Goal: Transaction & Acquisition: Purchase product/service

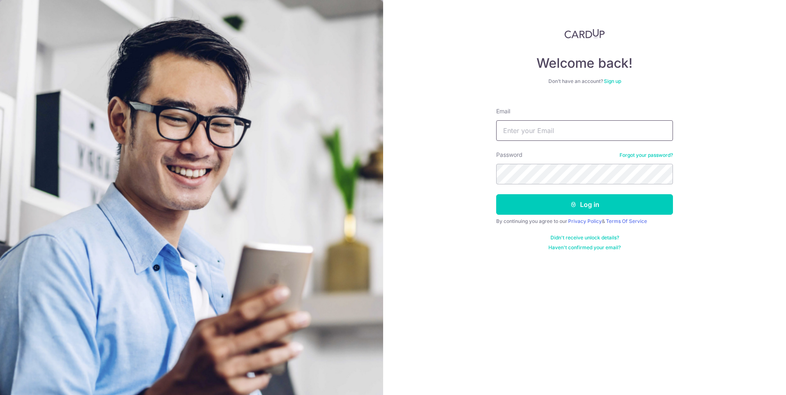
click at [551, 134] on input "Email" at bounding box center [584, 130] width 177 height 21
type input "[PERSON_NAME][EMAIL_ADDRESS][DOMAIN_NAME]"
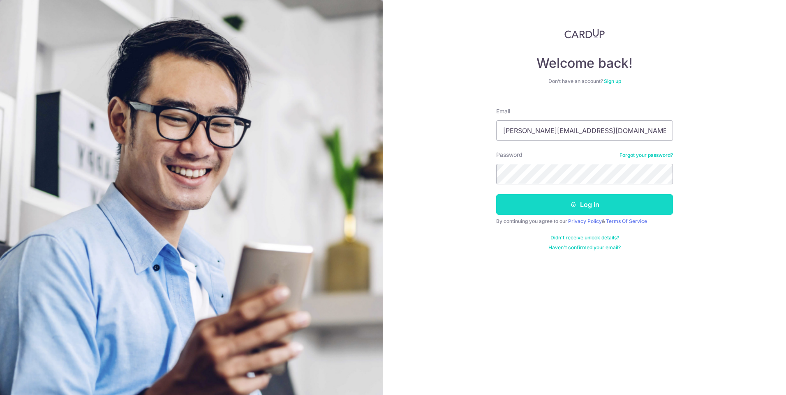
click at [603, 207] on button "Log in" at bounding box center [584, 204] width 177 height 21
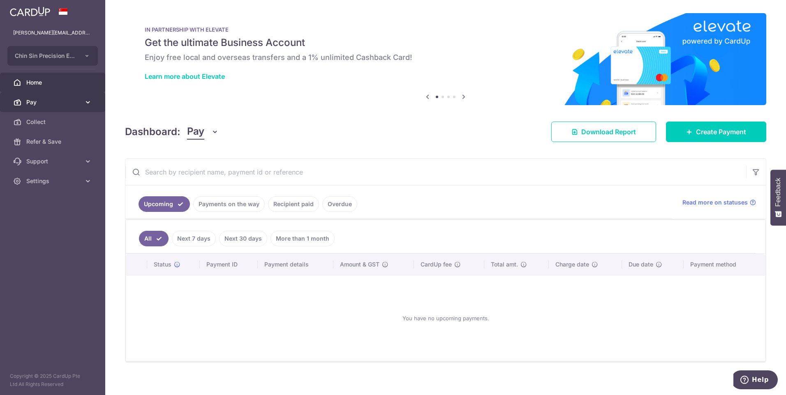
click at [88, 101] on icon at bounding box center [88, 102] width 8 height 8
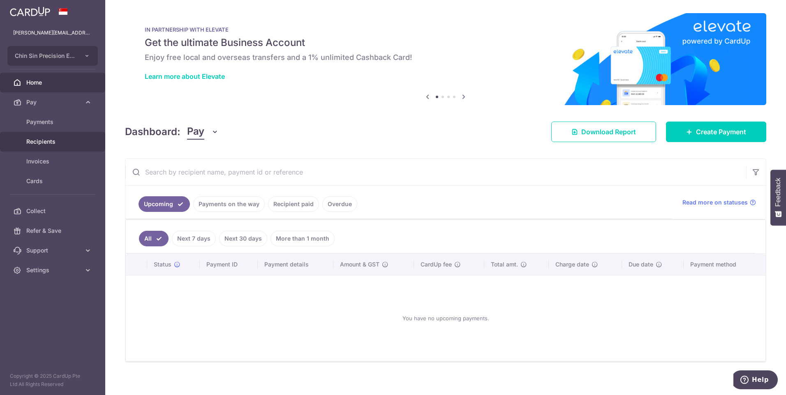
click at [57, 143] on span "Recipients" at bounding box center [53, 142] width 54 height 8
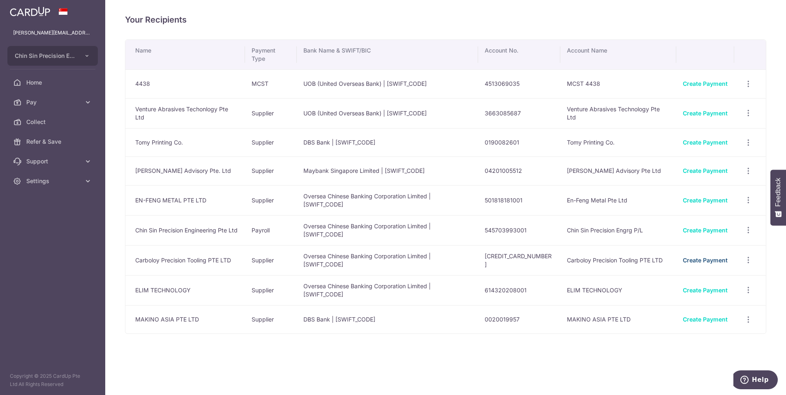
click at [702, 257] on link "Create Payment" at bounding box center [704, 260] width 45 height 7
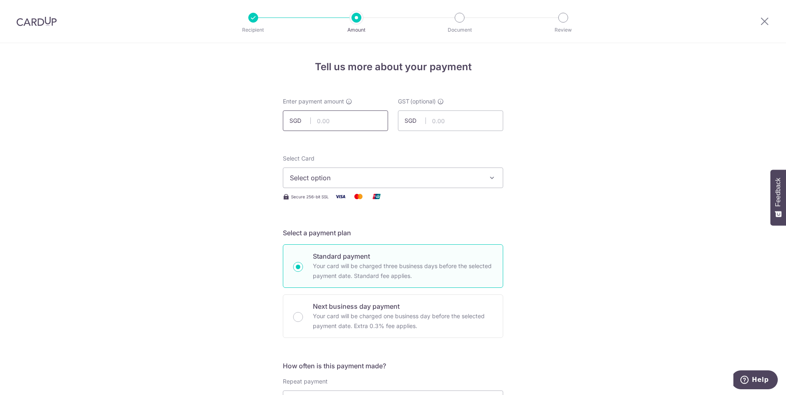
click at [335, 124] on input "text" at bounding box center [335, 121] width 105 height 21
type input "1,744.00"
click at [489, 175] on icon "button" at bounding box center [492, 178] width 8 height 8
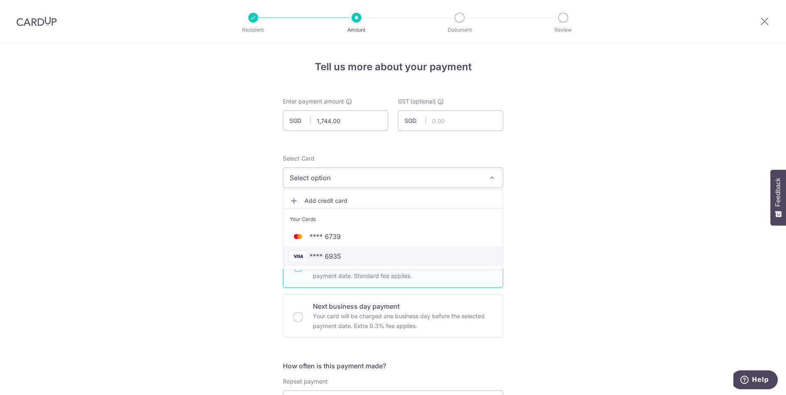
click at [342, 259] on span "**** 6935" at bounding box center [393, 256] width 206 height 10
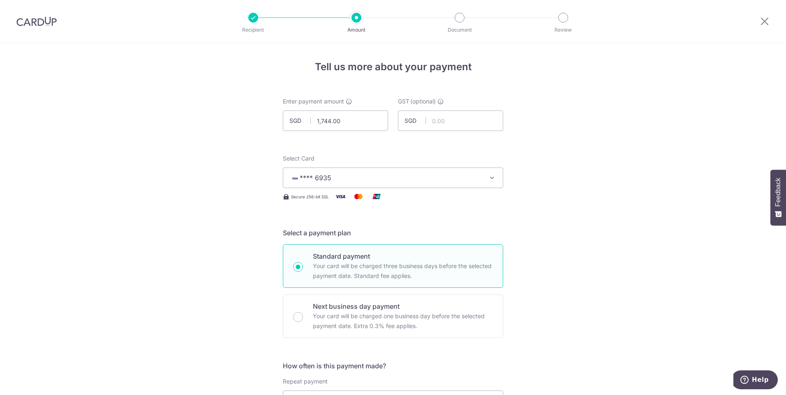
scroll to position [82, 0]
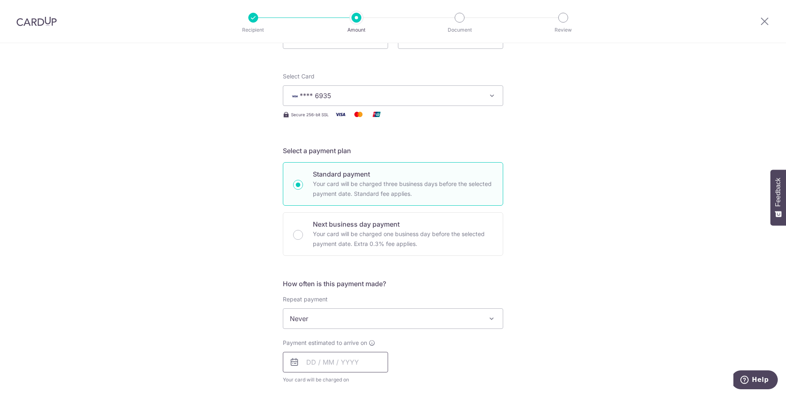
click at [331, 361] on input "text" at bounding box center [335, 362] width 105 height 21
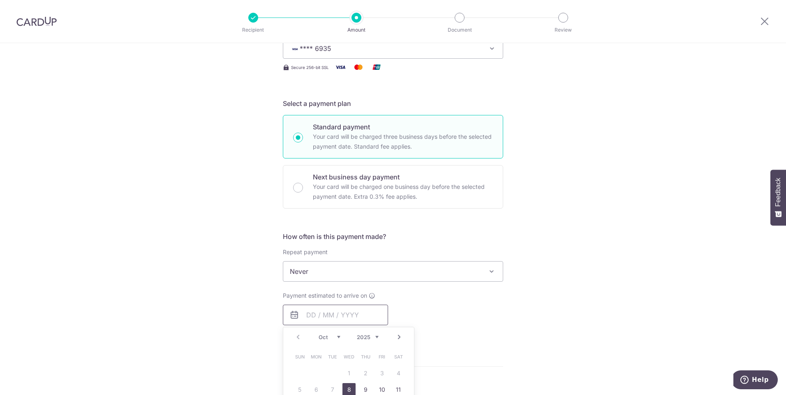
scroll to position [247, 0]
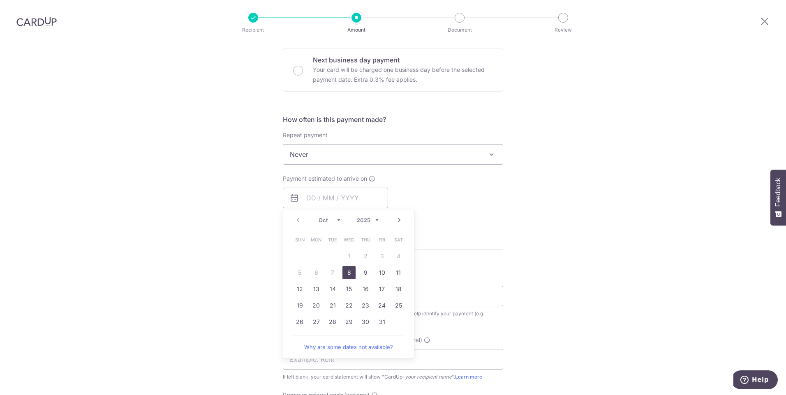
click at [346, 274] on link "8" at bounding box center [348, 272] width 13 height 13
type input "08/10/2025"
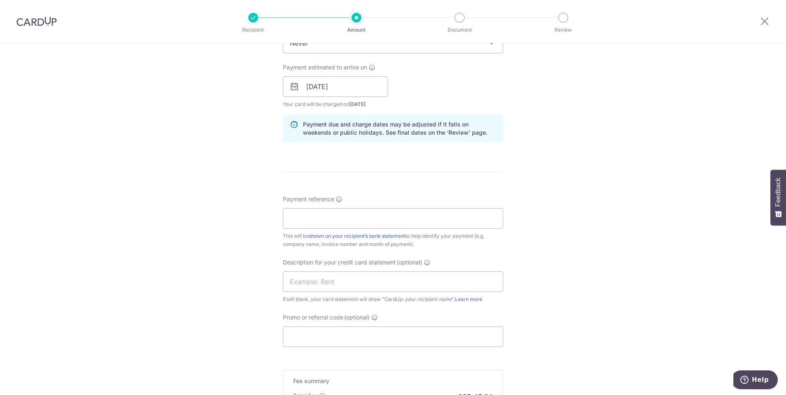
scroll to position [370, 0]
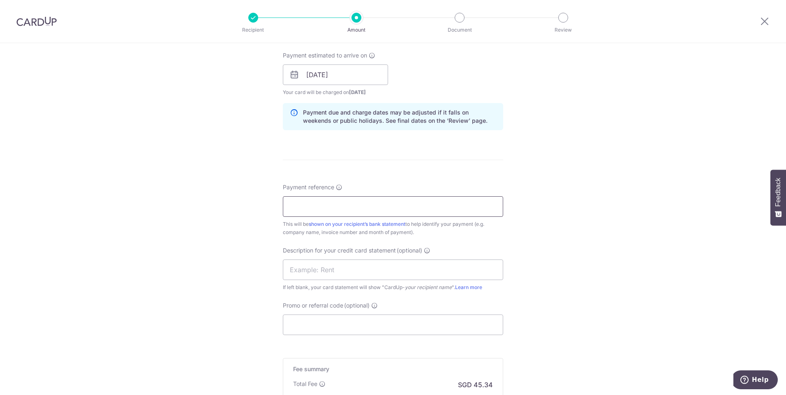
click at [314, 210] on input "Payment reference" at bounding box center [393, 206] width 220 height 21
type input "i"
type input "INV 25-201"
click at [484, 249] on div "Description for your credit card statement (optional) If left blank, your card …" at bounding box center [393, 269] width 220 height 45
drag, startPoint x: 331, startPoint y: 208, endPoint x: 285, endPoint y: 207, distance: 46.0
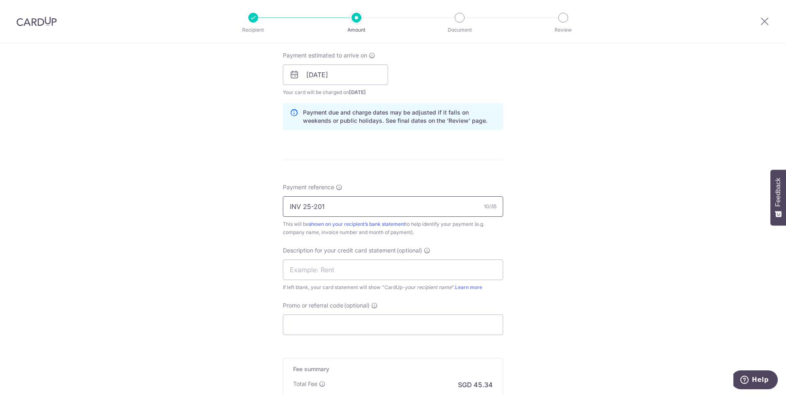
click at [285, 207] on input "INV 25-201" at bounding box center [393, 206] width 220 height 21
click at [313, 268] on input "text" at bounding box center [393, 270] width 220 height 21
paste input "INV 25-201"
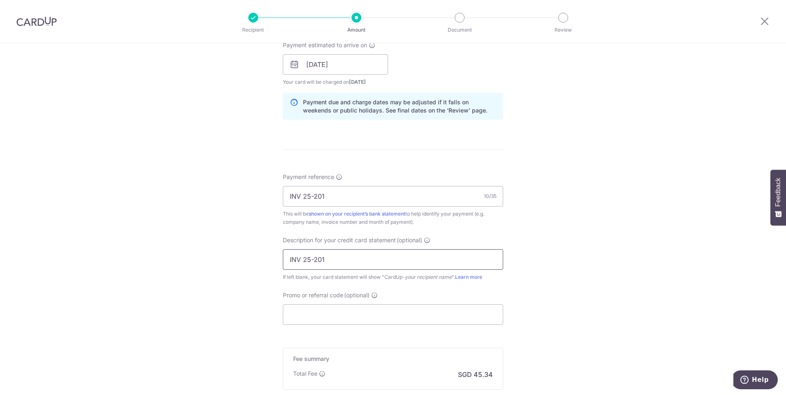
scroll to position [480, 0]
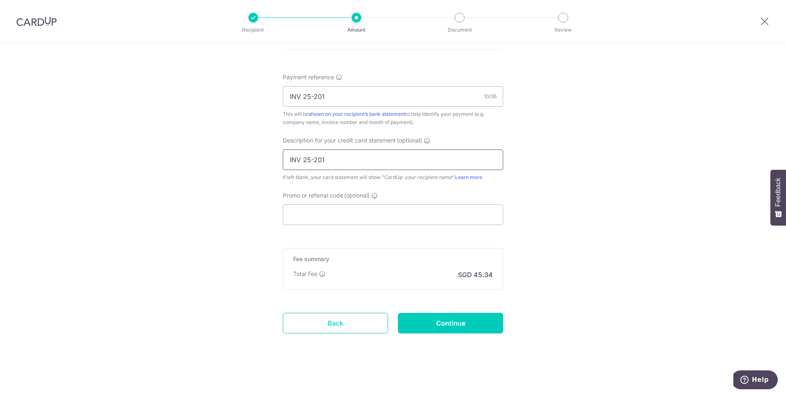
type input "INV 25-201"
click at [346, 330] on link "Back" at bounding box center [335, 323] width 105 height 21
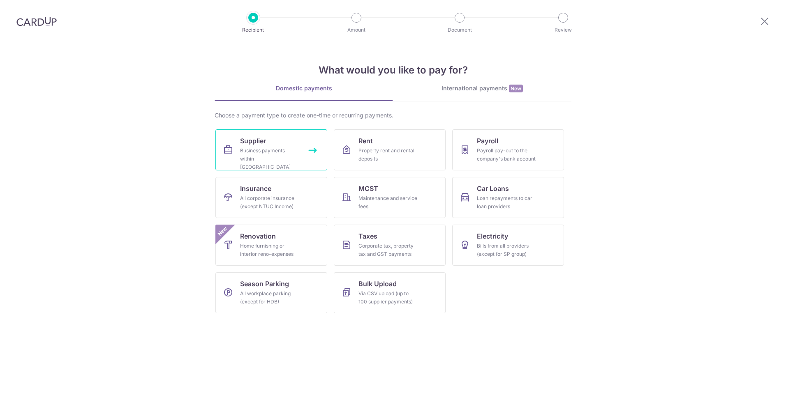
click at [290, 162] on div "Business payments within Singapore" at bounding box center [269, 159] width 59 height 25
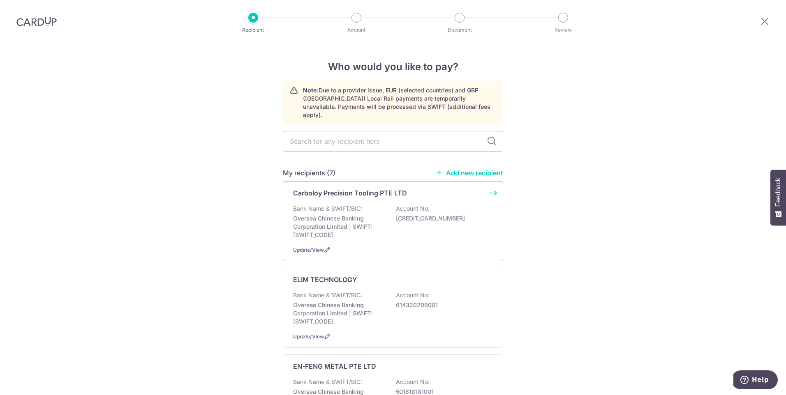
click at [343, 214] on p "Oversea Chinese Banking Corporation Limited | SWIFT: OCBCSGSGXXX" at bounding box center [339, 226] width 92 height 25
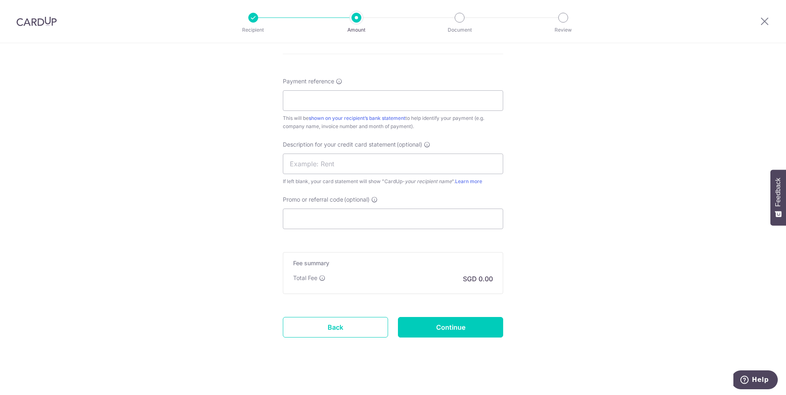
scroll to position [446, 0]
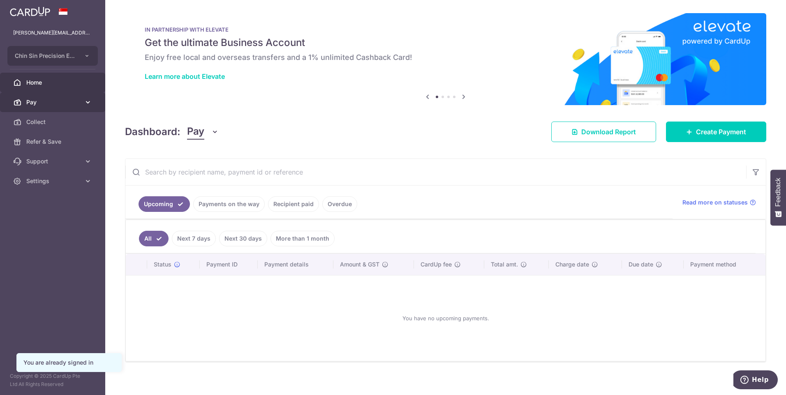
click at [86, 102] on icon at bounding box center [88, 102] width 8 height 8
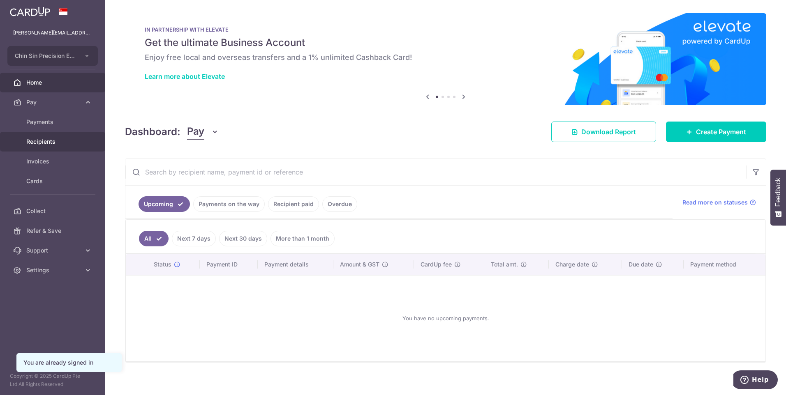
click at [51, 141] on span "Recipients" at bounding box center [53, 142] width 54 height 8
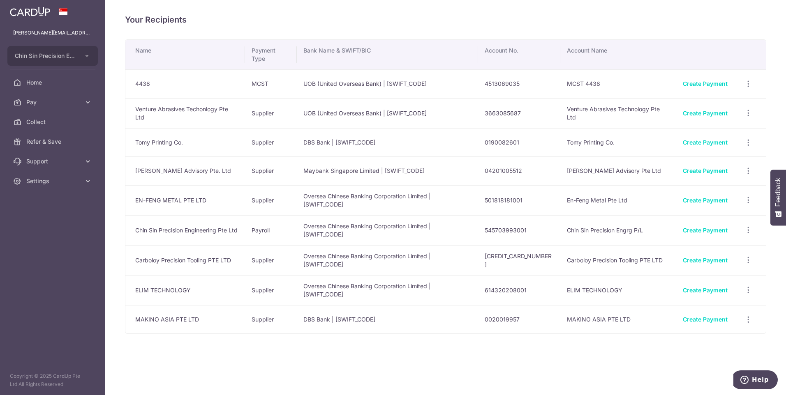
click at [188, 245] on td "Carboloy Precision Tooling PTE LTD" at bounding box center [185, 260] width 120 height 30
click at [708, 257] on link "Create Payment" at bounding box center [704, 260] width 45 height 7
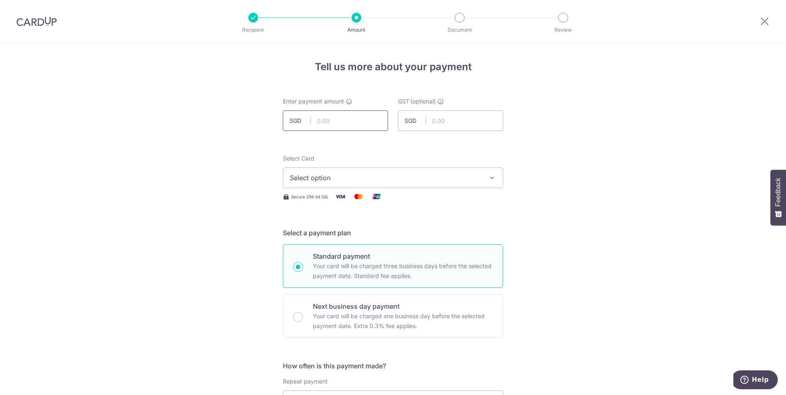
click at [324, 119] on input "text" at bounding box center [335, 121] width 105 height 21
type input "1,744.00"
click at [492, 180] on icon "button" at bounding box center [492, 178] width 8 height 8
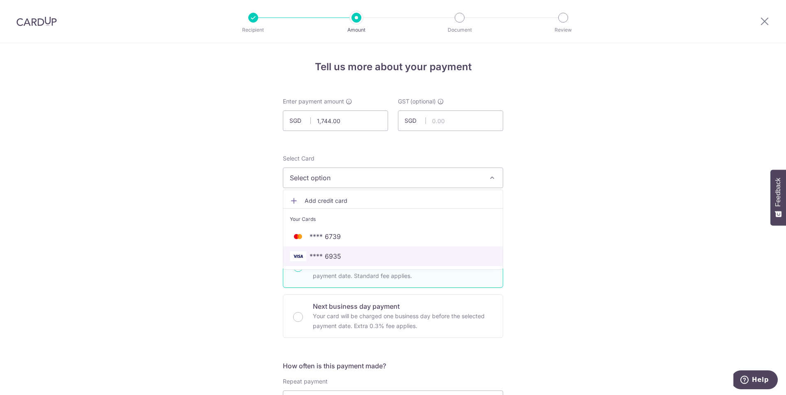
click at [331, 258] on span "**** 6935" at bounding box center [325, 256] width 32 height 10
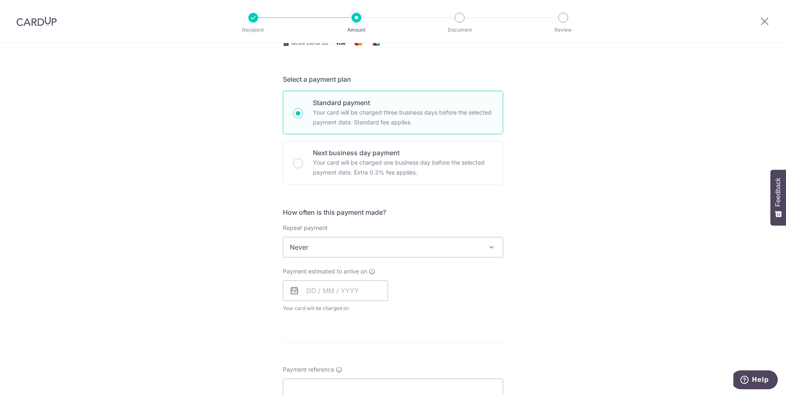
scroll to position [164, 0]
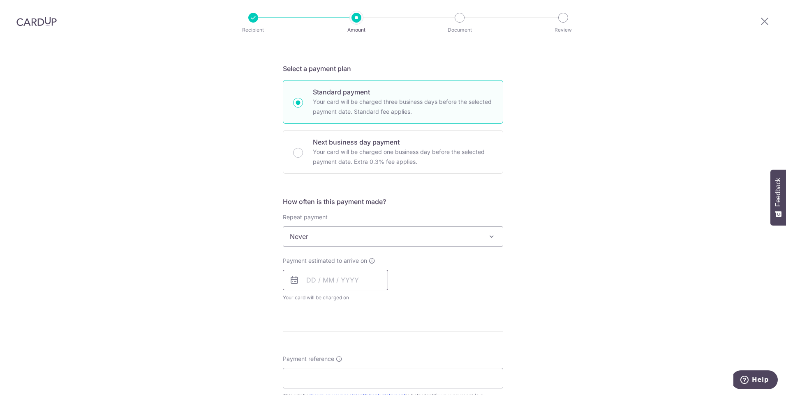
click at [349, 275] on input "text" at bounding box center [335, 280] width 105 height 21
click at [345, 355] on link "8" at bounding box center [348, 354] width 13 height 13
type input "[DATE]"
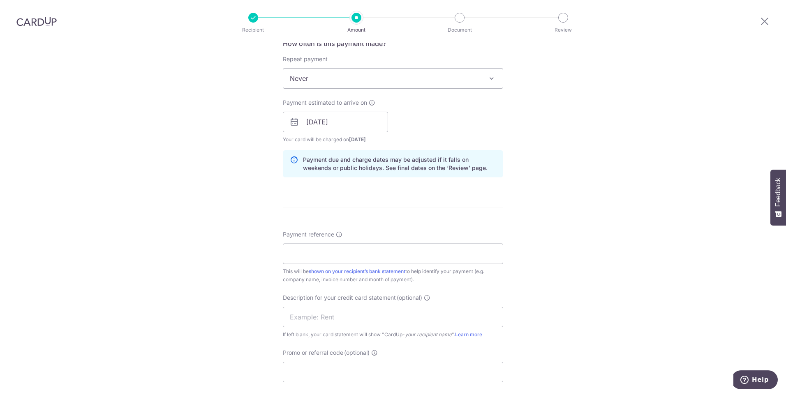
scroll to position [329, 0]
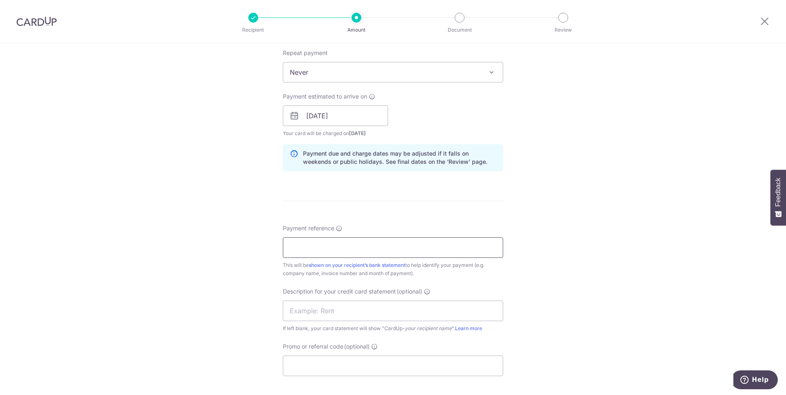
click at [303, 251] on input "Payment reference" at bounding box center [393, 247] width 220 height 21
type input "INV 25-201"
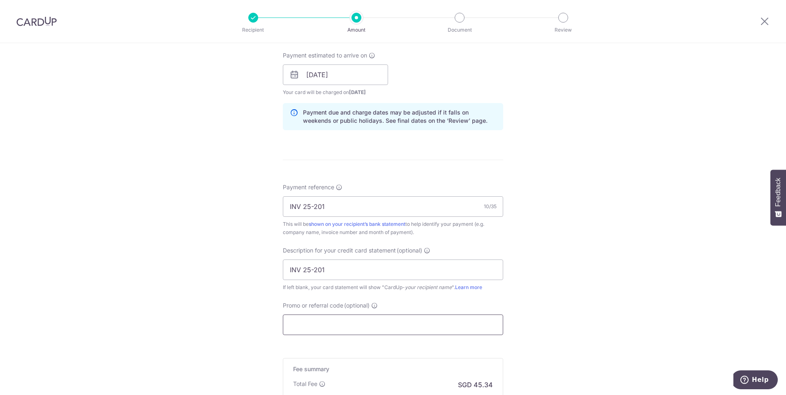
click at [340, 329] on input "Promo or referral code (optional)" at bounding box center [393, 325] width 220 height 21
type input "BOFF185"
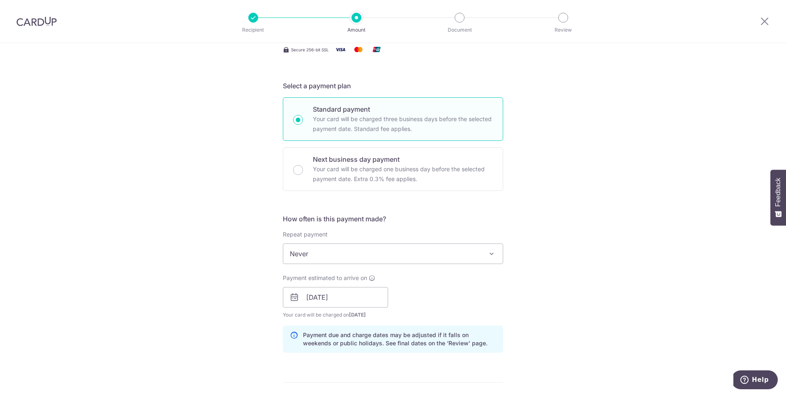
scroll to position [0, 0]
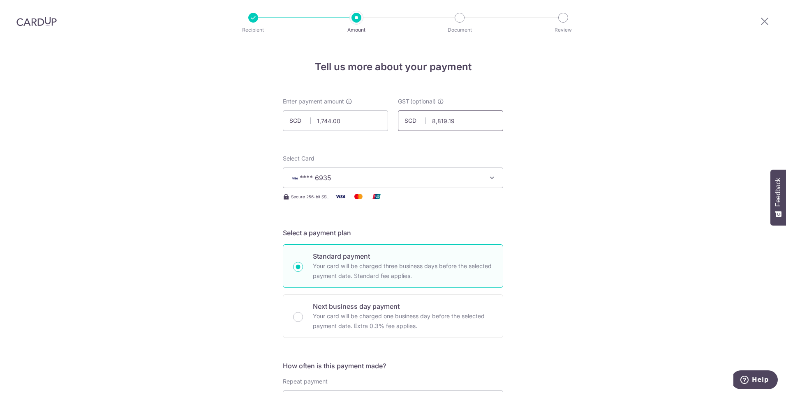
click at [474, 122] on input "8,819.19" at bounding box center [450, 121] width 105 height 21
type input "8"
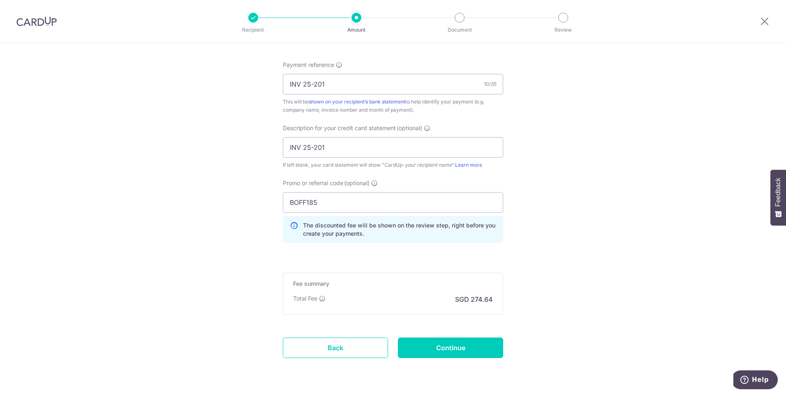
scroll to position [493, 0]
click at [418, 205] on input "BOFF185" at bounding box center [393, 201] width 220 height 21
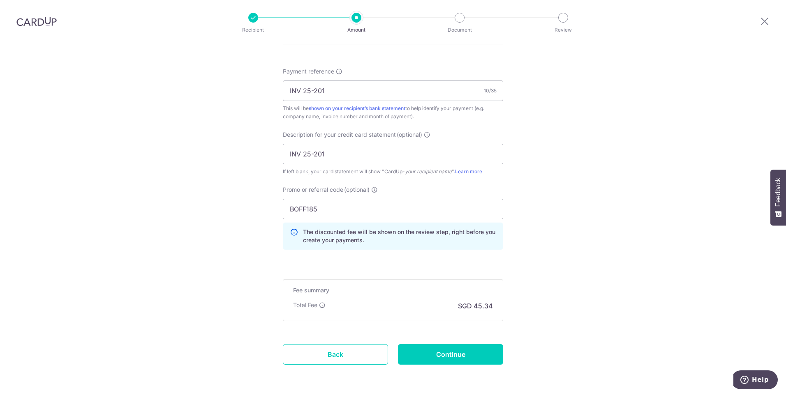
scroll to position [517, 0]
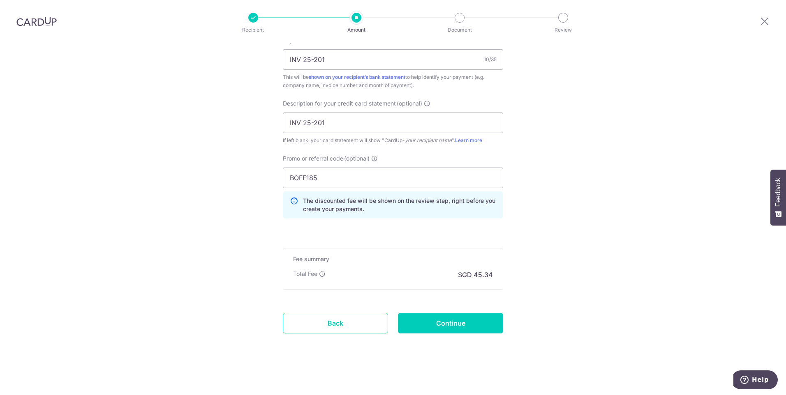
click at [471, 325] on input "Continue" at bounding box center [450, 323] width 105 height 21
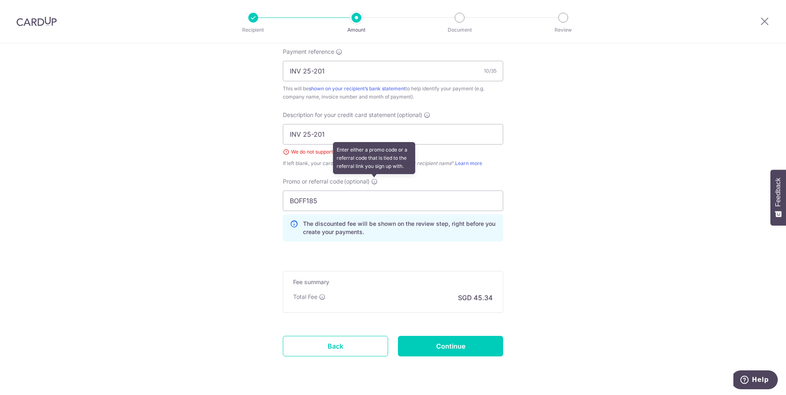
scroll to position [446, 0]
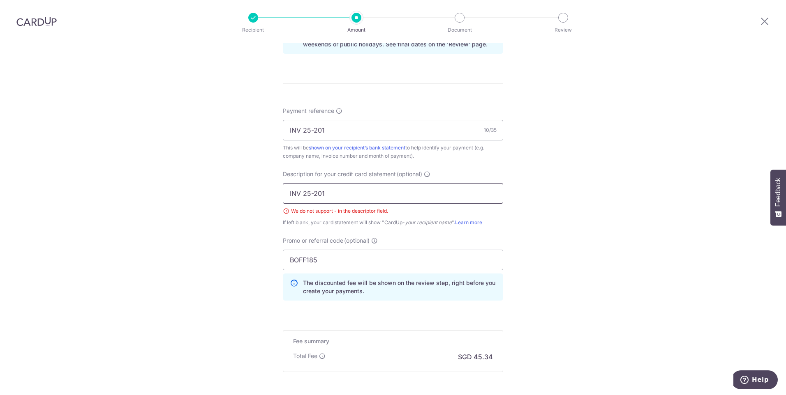
click at [311, 193] on input "INV 25-201" at bounding box center [393, 193] width 220 height 21
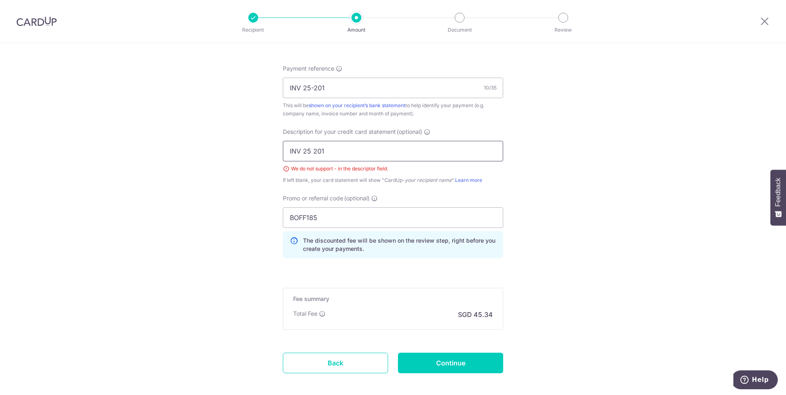
scroll to position [528, 0]
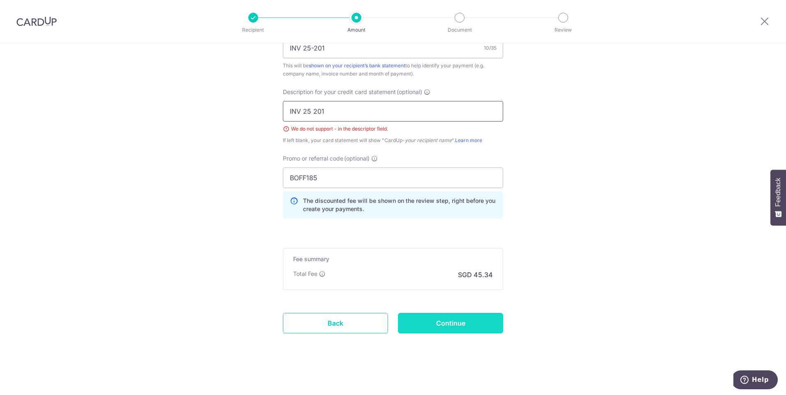
type input "INV 25 201"
click at [478, 326] on input "Continue" at bounding box center [450, 323] width 105 height 21
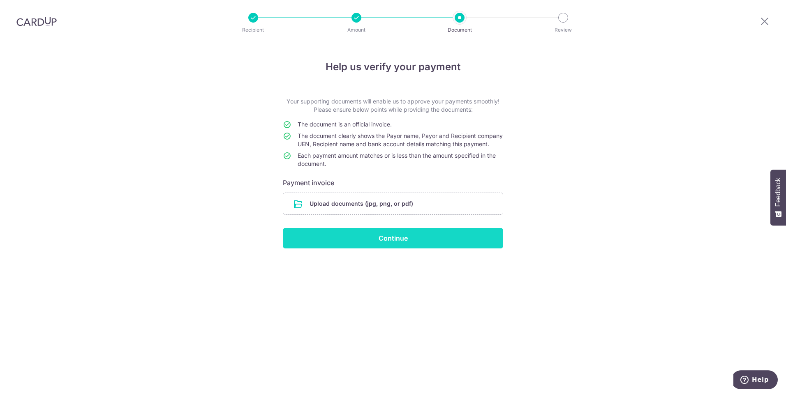
click at [417, 249] on input "Continue" at bounding box center [393, 238] width 220 height 21
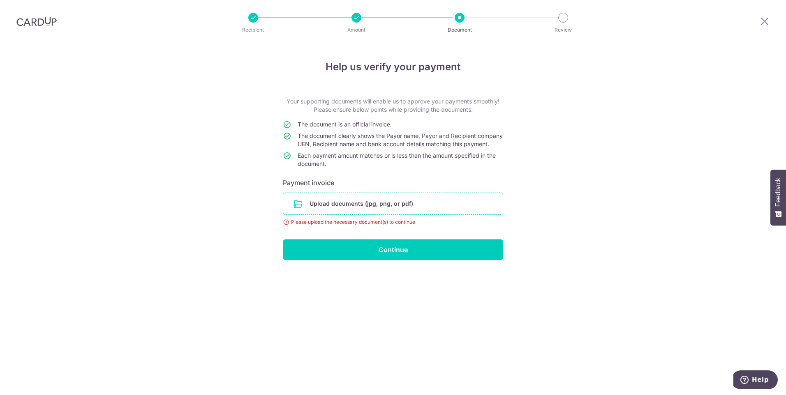
click at [373, 209] on input "file" at bounding box center [392, 203] width 219 height 21
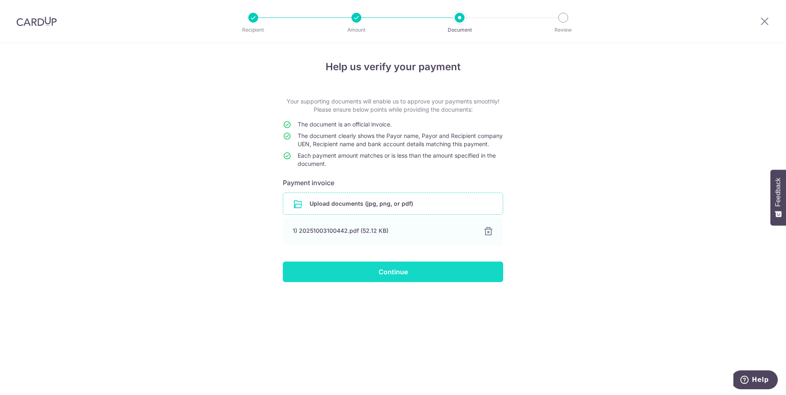
click at [398, 281] on input "Continue" at bounding box center [393, 272] width 220 height 21
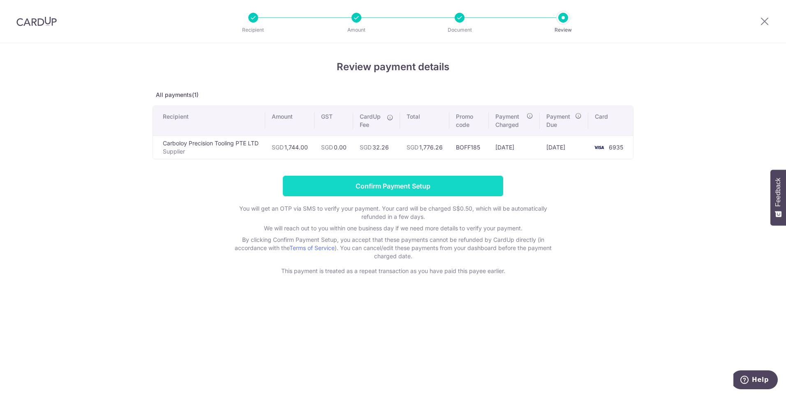
click at [469, 186] on input "Confirm Payment Setup" at bounding box center [393, 186] width 220 height 21
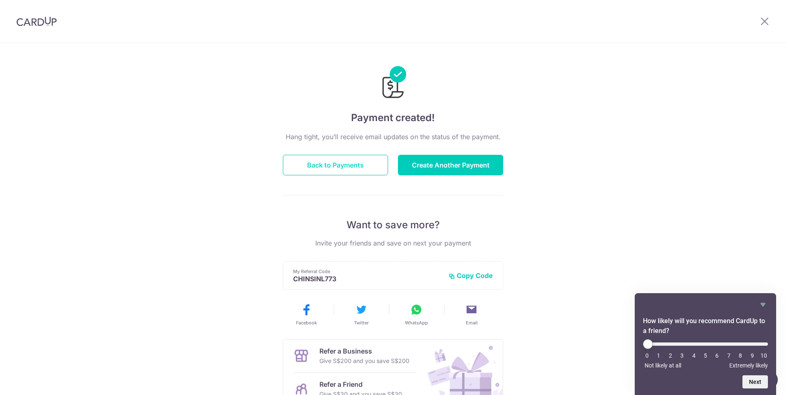
click at [314, 164] on button "Back to Payments" at bounding box center [335, 165] width 105 height 21
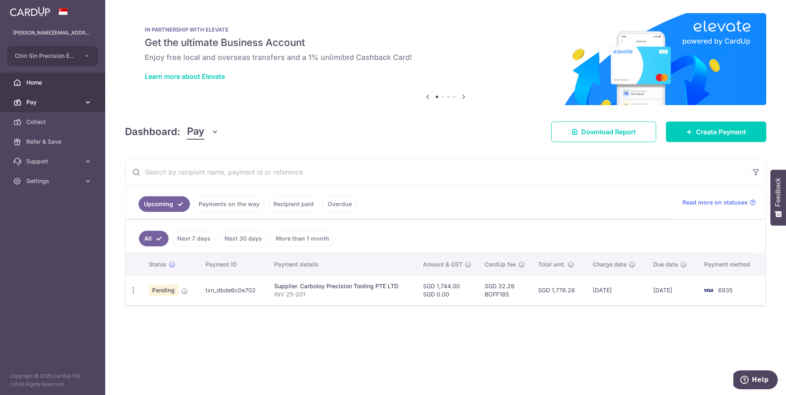
click at [83, 104] on link "Pay" at bounding box center [52, 102] width 105 height 20
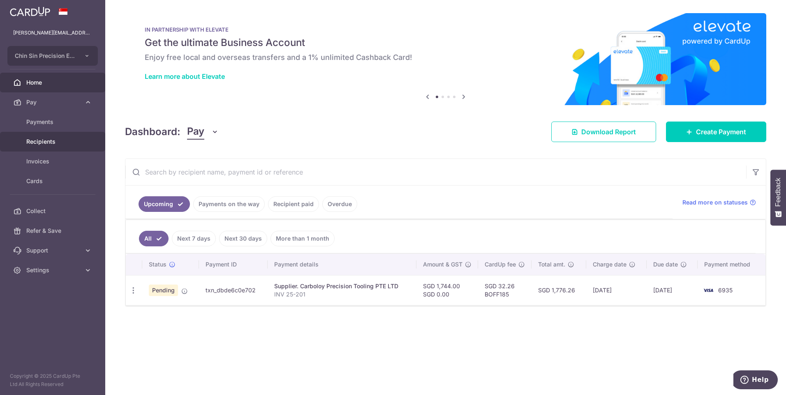
click at [53, 141] on span "Recipients" at bounding box center [53, 142] width 54 height 8
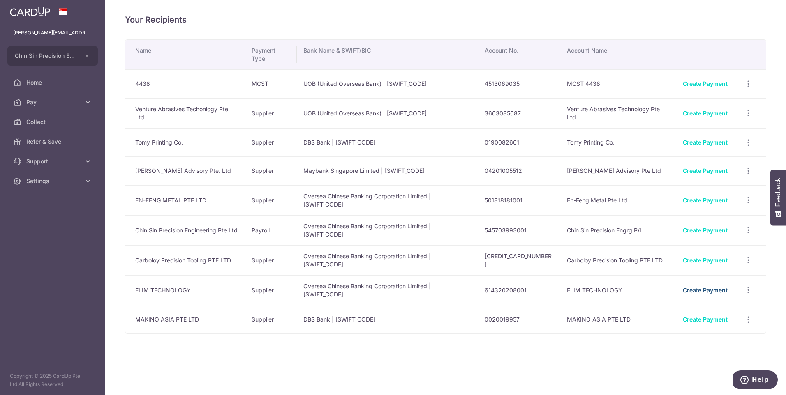
click at [710, 287] on link "Create Payment" at bounding box center [704, 290] width 45 height 7
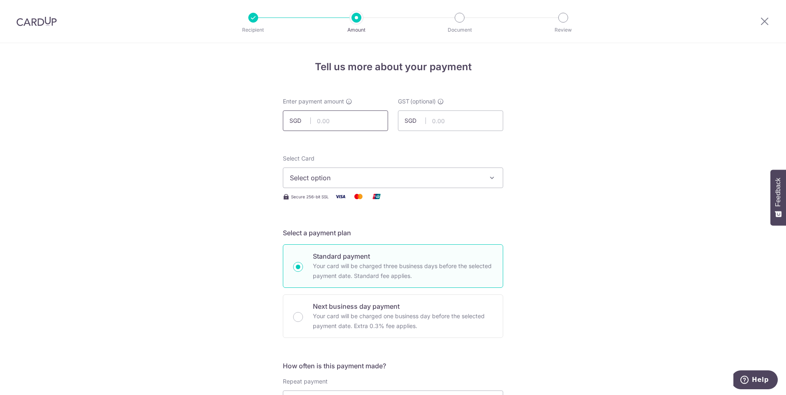
click at [340, 121] on input "text" at bounding box center [335, 121] width 105 height 21
type input "3,180.00"
click at [488, 174] on icon "button" at bounding box center [492, 178] width 8 height 8
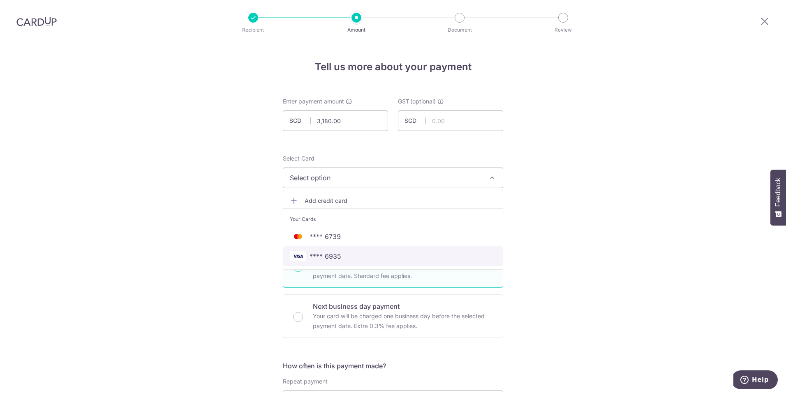
click at [334, 258] on span "**** 6935" at bounding box center [325, 256] width 32 height 10
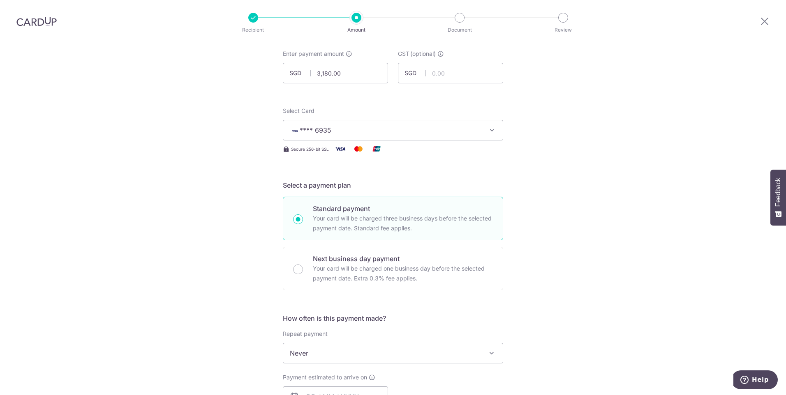
scroll to position [164, 0]
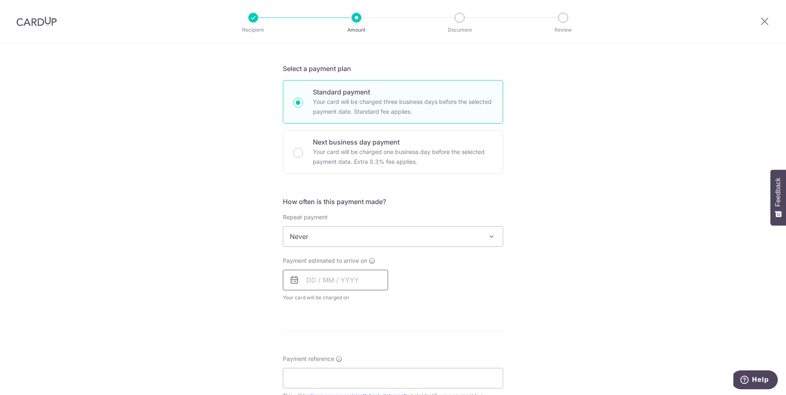
click at [327, 283] on input "text" at bounding box center [335, 280] width 105 height 21
click at [343, 355] on link "8" at bounding box center [348, 354] width 13 height 13
type input "[DATE]"
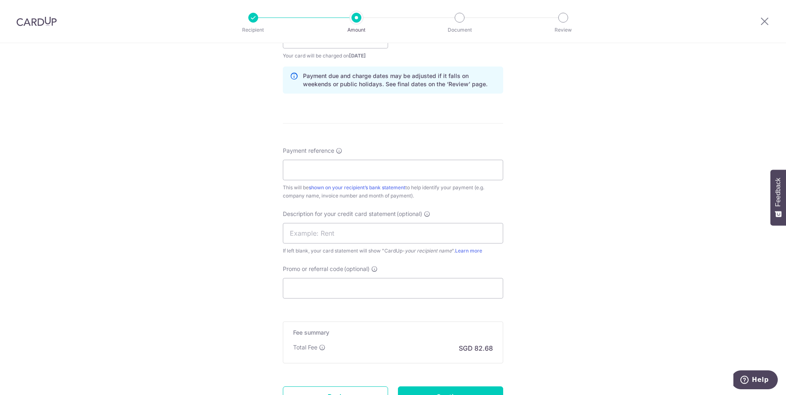
scroll to position [411, 0]
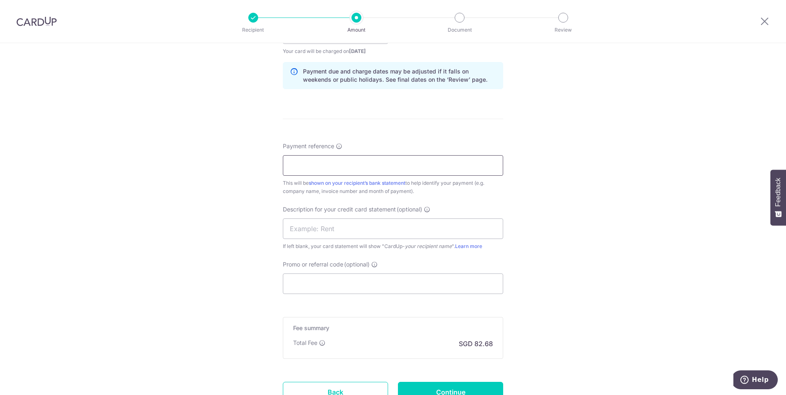
click at [304, 165] on input "Payment reference" at bounding box center [393, 165] width 220 height 21
type input "INV ET2509052"
click at [643, 259] on div "Tell us more about your payment Enter payment amount SGD 3,180.00 3180.00 GST (…" at bounding box center [393, 48] width 786 height 832
drag, startPoint x: 348, startPoint y: 165, endPoint x: 286, endPoint y: 167, distance: 62.1
click at [286, 167] on input "INV ET2509052" at bounding box center [393, 165] width 220 height 21
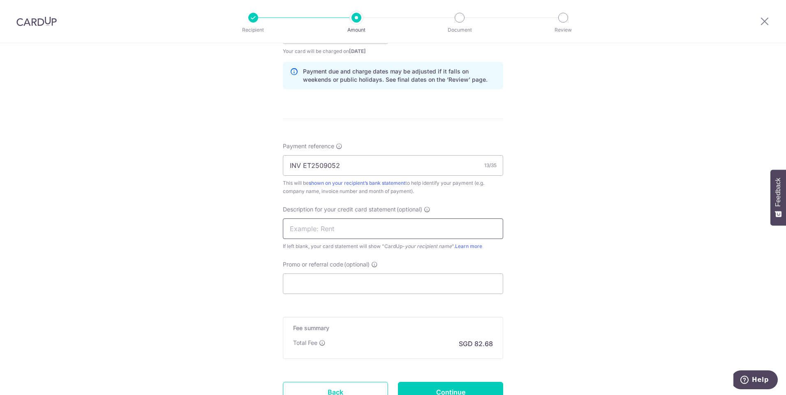
click at [298, 230] on input "text" at bounding box center [393, 229] width 220 height 21
paste input "INV ET2509052"
type input "INV ET2509052"
click at [614, 248] on div "Tell us more about your payment Enter payment amount SGD 3,180.00 3180.00 GST (…" at bounding box center [393, 48] width 786 height 832
click at [339, 281] on input "Promo or referral code (optional)" at bounding box center [393, 284] width 220 height 21
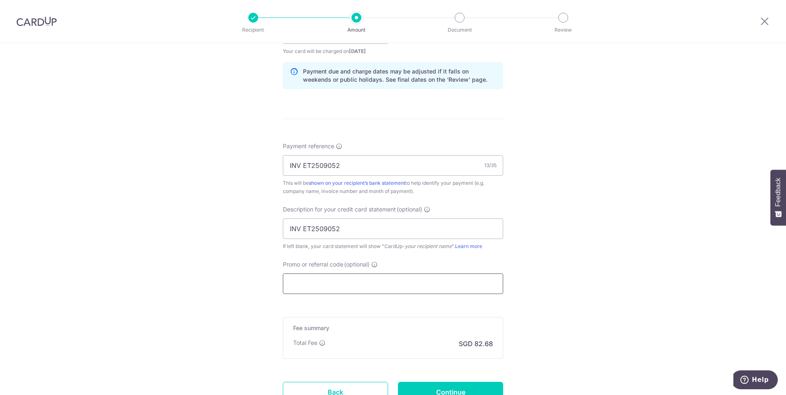
type input "BOFF185"
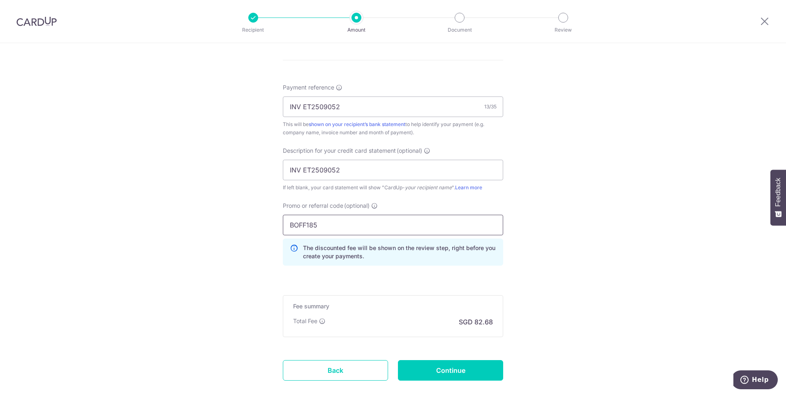
scroll to position [517, 0]
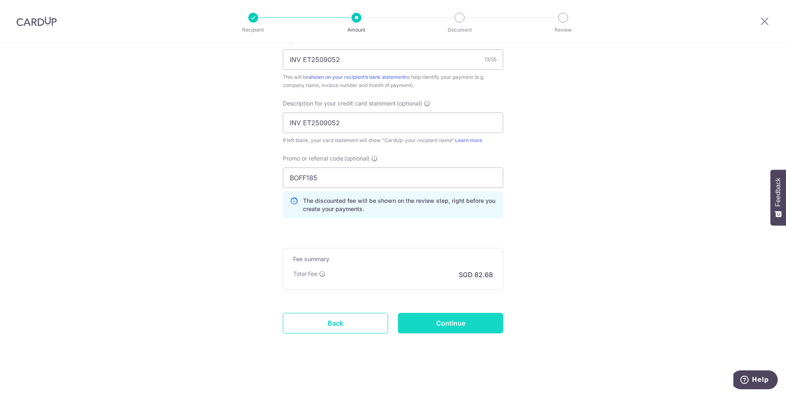
click at [443, 326] on input "Continue" at bounding box center [450, 323] width 105 height 21
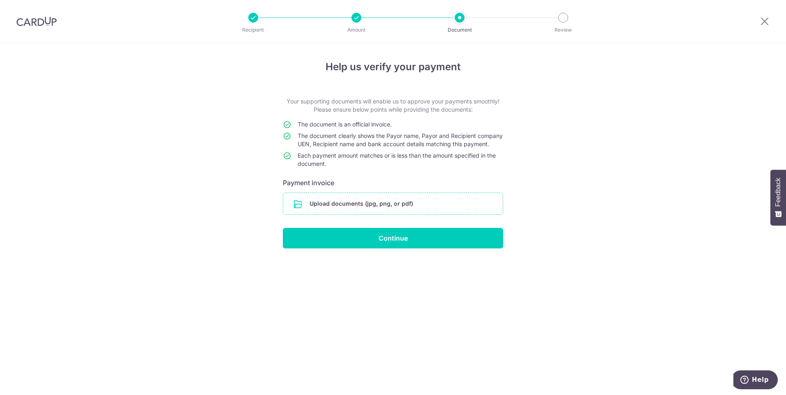
click at [369, 214] on input "file" at bounding box center [392, 203] width 219 height 21
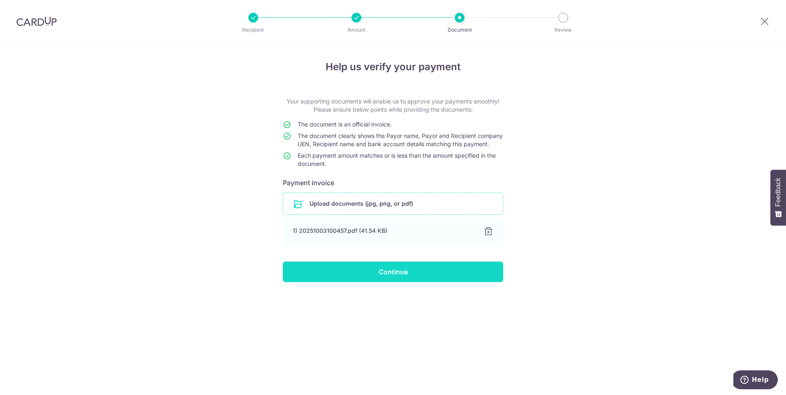
click at [430, 282] on input "Continue" at bounding box center [393, 272] width 220 height 21
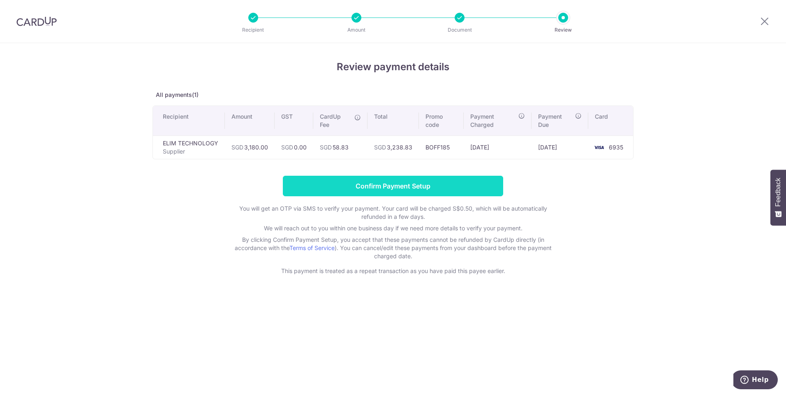
click at [398, 185] on input "Confirm Payment Setup" at bounding box center [393, 186] width 220 height 21
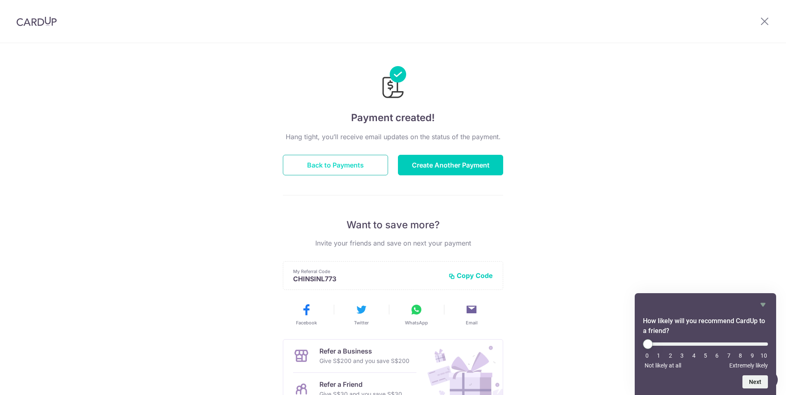
click at [365, 169] on button "Back to Payments" at bounding box center [335, 165] width 105 height 21
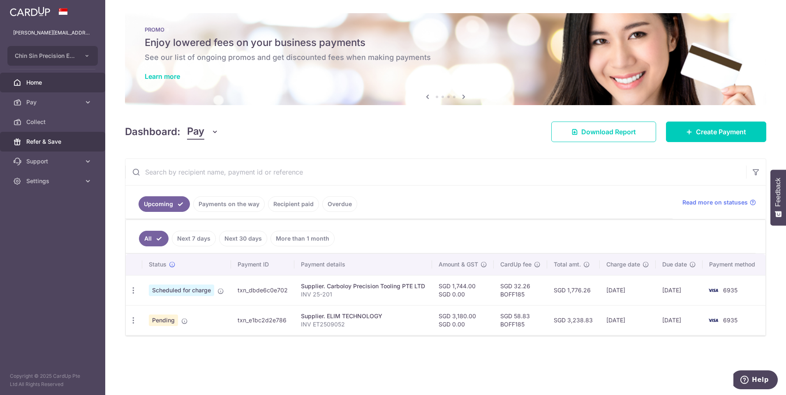
click at [43, 140] on span "Refer & Save" at bounding box center [53, 142] width 54 height 8
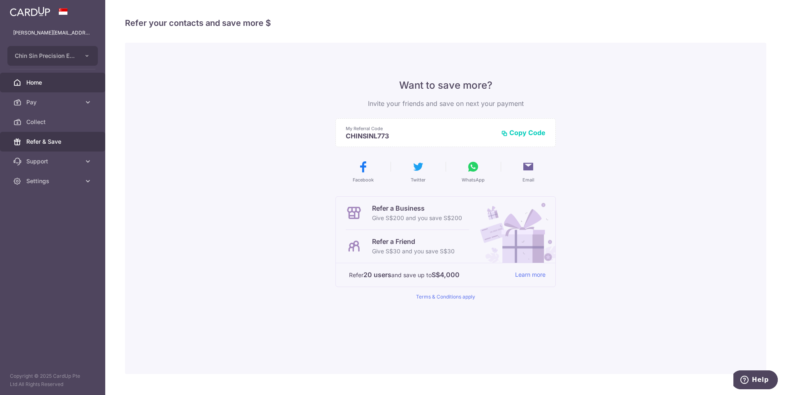
click at [33, 80] on span "Home" at bounding box center [53, 82] width 54 height 8
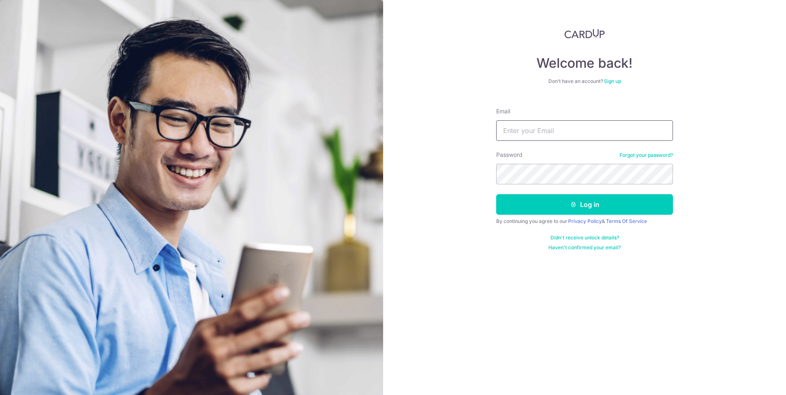
click at [549, 134] on input "Email" at bounding box center [584, 130] width 177 height 21
type input "[PERSON_NAME][EMAIL_ADDRESS][DOMAIN_NAME]"
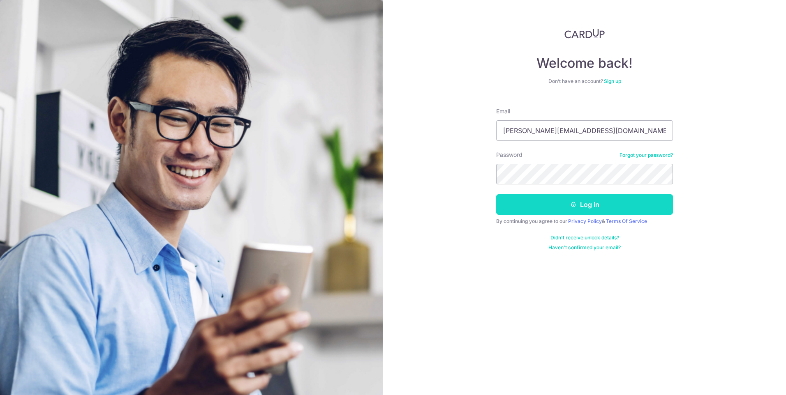
click at [610, 203] on button "Log in" at bounding box center [584, 204] width 177 height 21
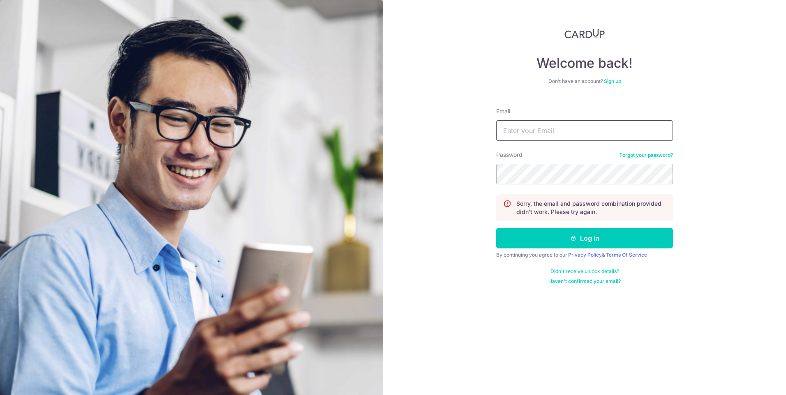
click at [524, 127] on input "Email" at bounding box center [584, 130] width 177 height 21
type input "[PERSON_NAME][EMAIL_ADDRESS][DOMAIN_NAME]"
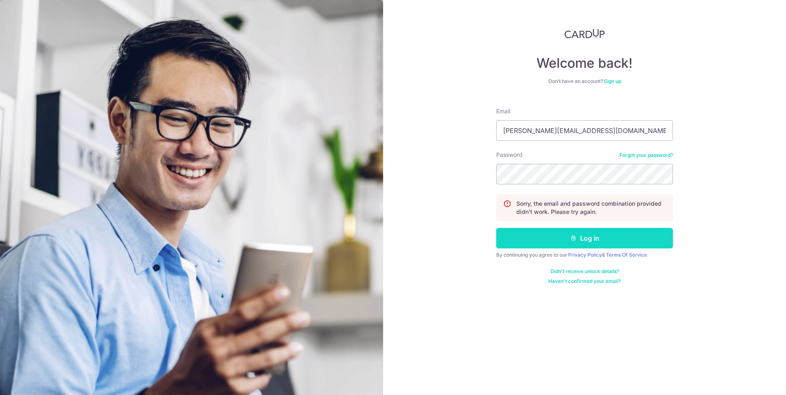
click at [592, 240] on button "Log in" at bounding box center [584, 238] width 177 height 21
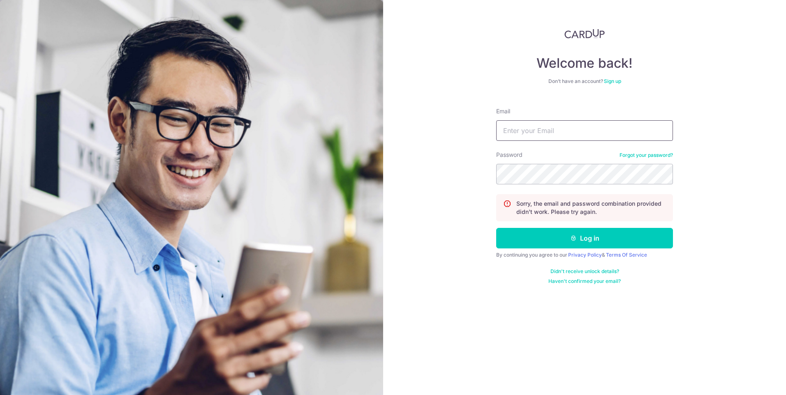
click at [541, 130] on input "Email" at bounding box center [584, 130] width 177 height 21
type input "[PERSON_NAME][EMAIL_ADDRESS][DOMAIN_NAME]"
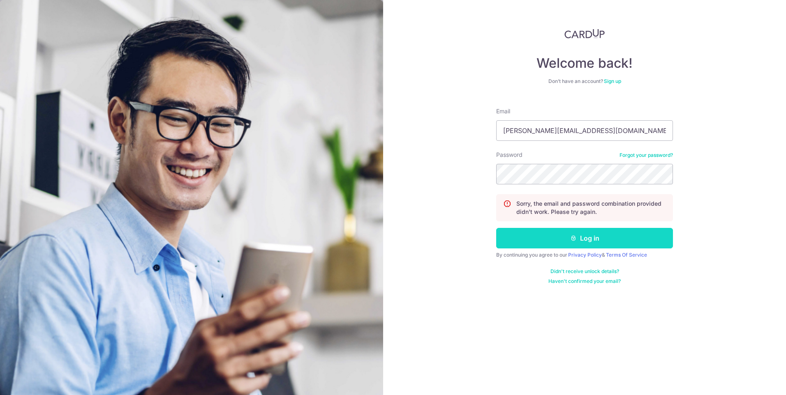
click at [603, 237] on button "Log in" at bounding box center [584, 238] width 177 height 21
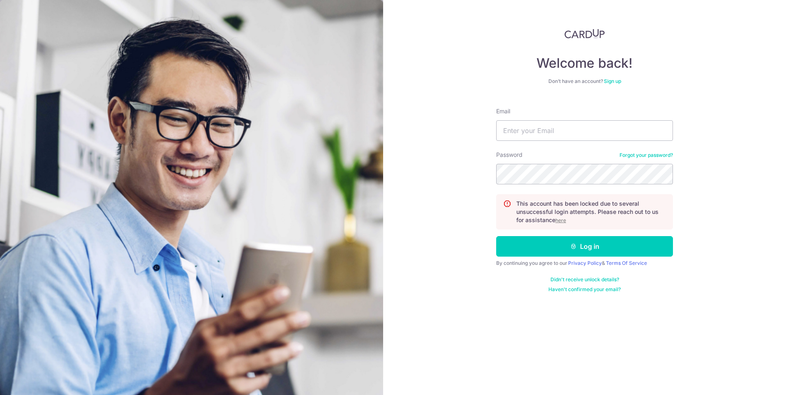
click at [562, 220] on u "here" at bounding box center [560, 220] width 11 height 6
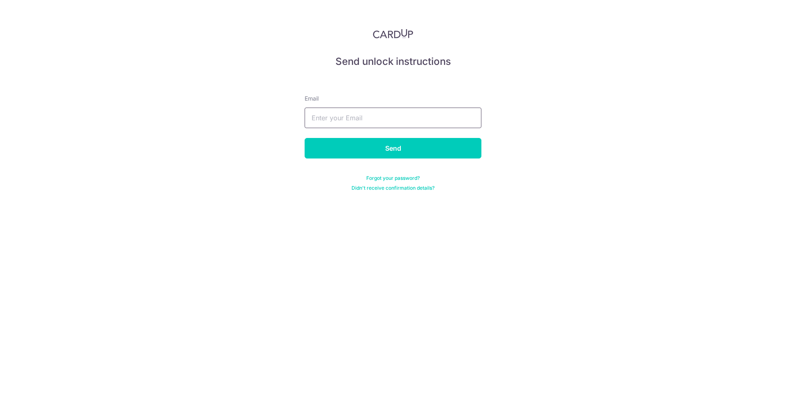
click at [359, 124] on input "text" at bounding box center [392, 118] width 177 height 21
type input "[PERSON_NAME][EMAIL_ADDRESS][DOMAIN_NAME]"
click at [397, 148] on input "Send" at bounding box center [392, 148] width 177 height 21
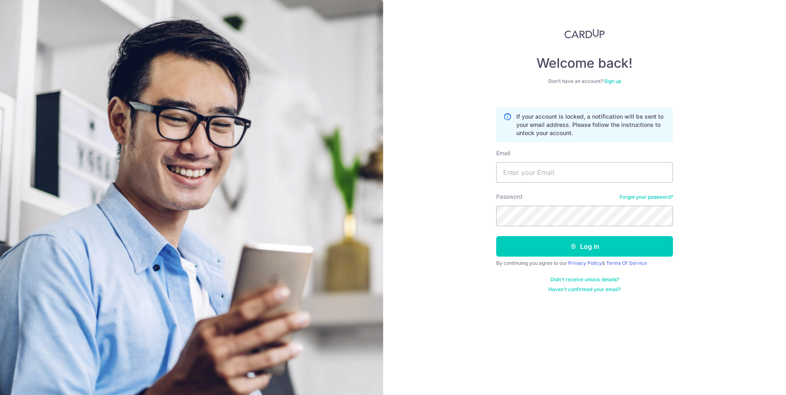
click at [505, 118] on icon at bounding box center [507, 125] width 8 height 25
click at [549, 174] on input "Email" at bounding box center [584, 172] width 177 height 21
type input "[PERSON_NAME][EMAIL_ADDRESS][DOMAIN_NAME]"
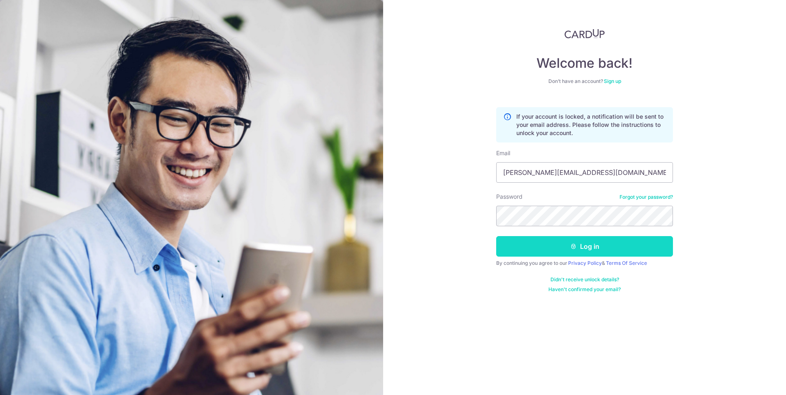
click at [594, 247] on button "Log in" at bounding box center [584, 246] width 177 height 21
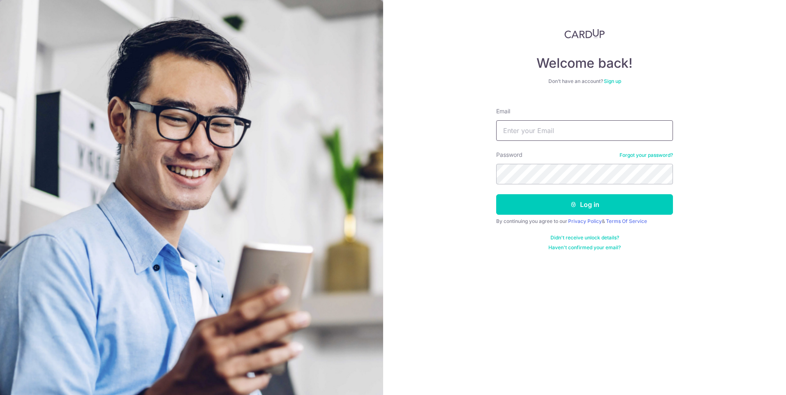
click at [531, 132] on input "Email" at bounding box center [584, 130] width 177 height 21
type input "[PERSON_NAME][EMAIL_ADDRESS][DOMAIN_NAME]"
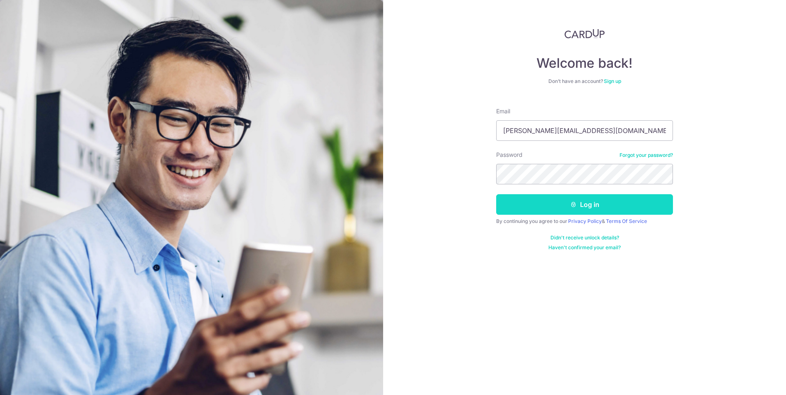
click at [595, 206] on button "Log in" at bounding box center [584, 204] width 177 height 21
